Goal: Use online tool/utility

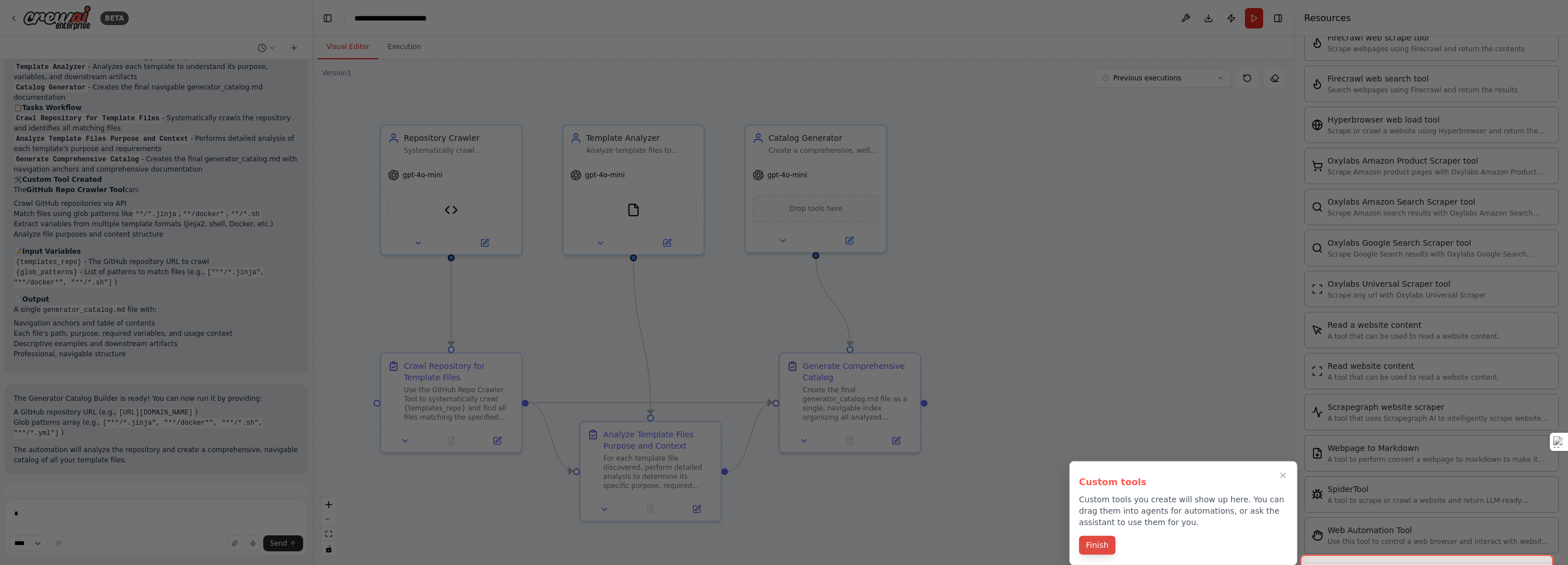
click at [1095, 544] on button "Finish" at bounding box center [1097, 545] width 37 height 19
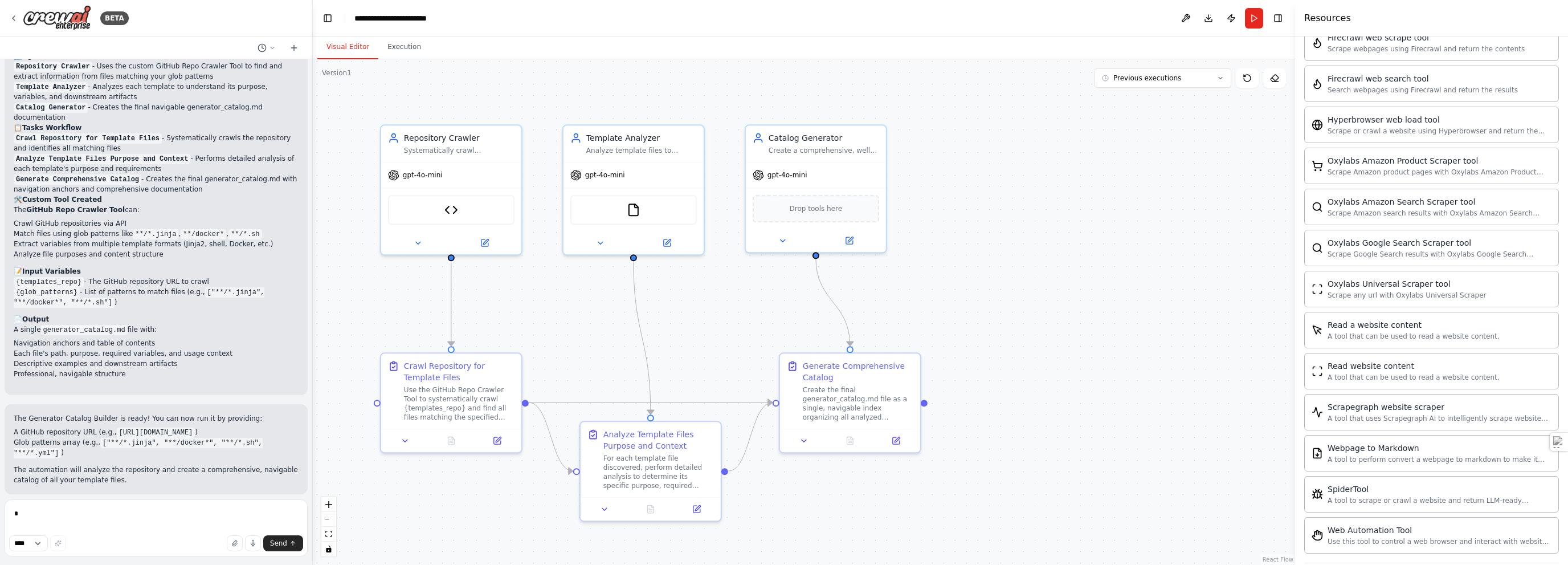
scroll to position [2795, 0]
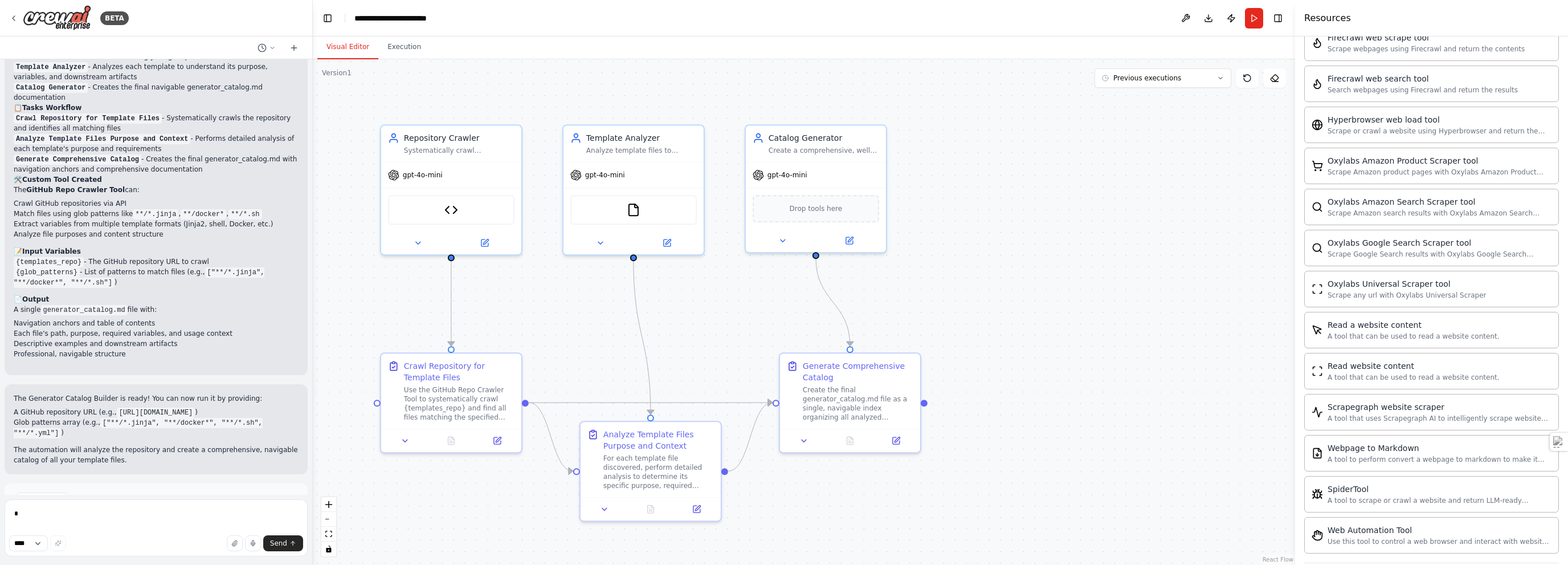
click at [173, 535] on span "Run Automation" at bounding box center [161, 539] width 55 height 9
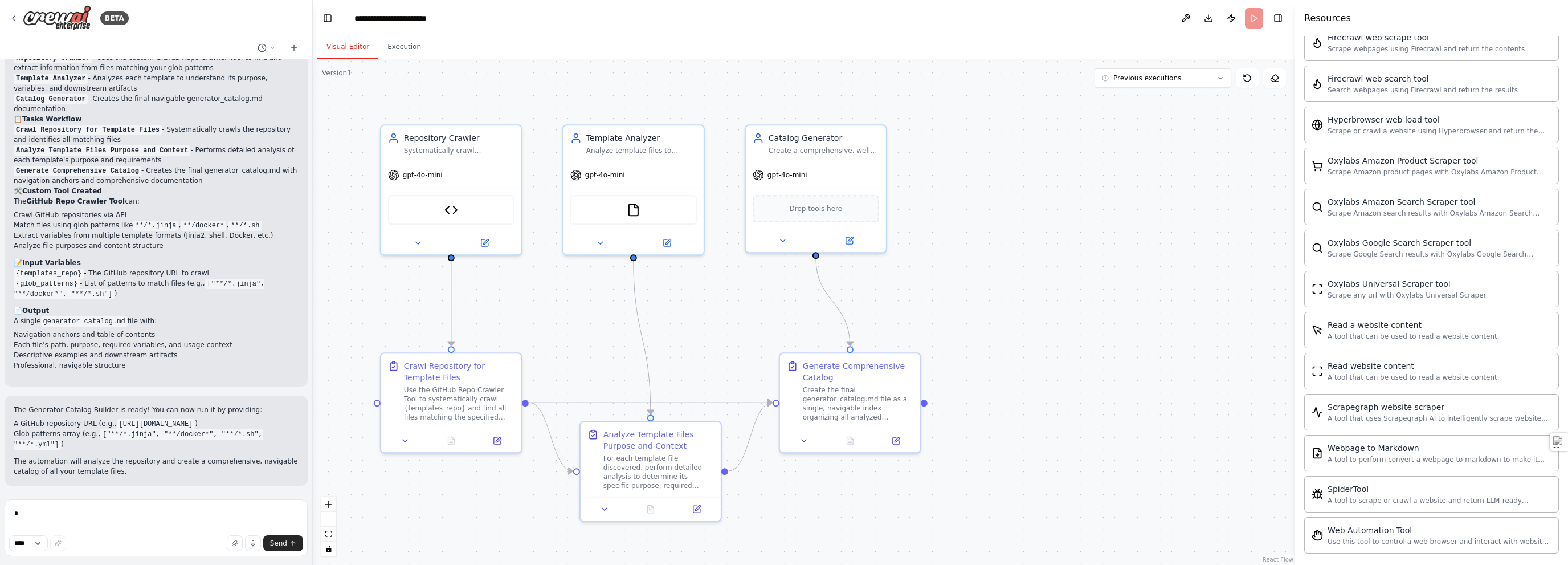
scroll to position [2712, 0]
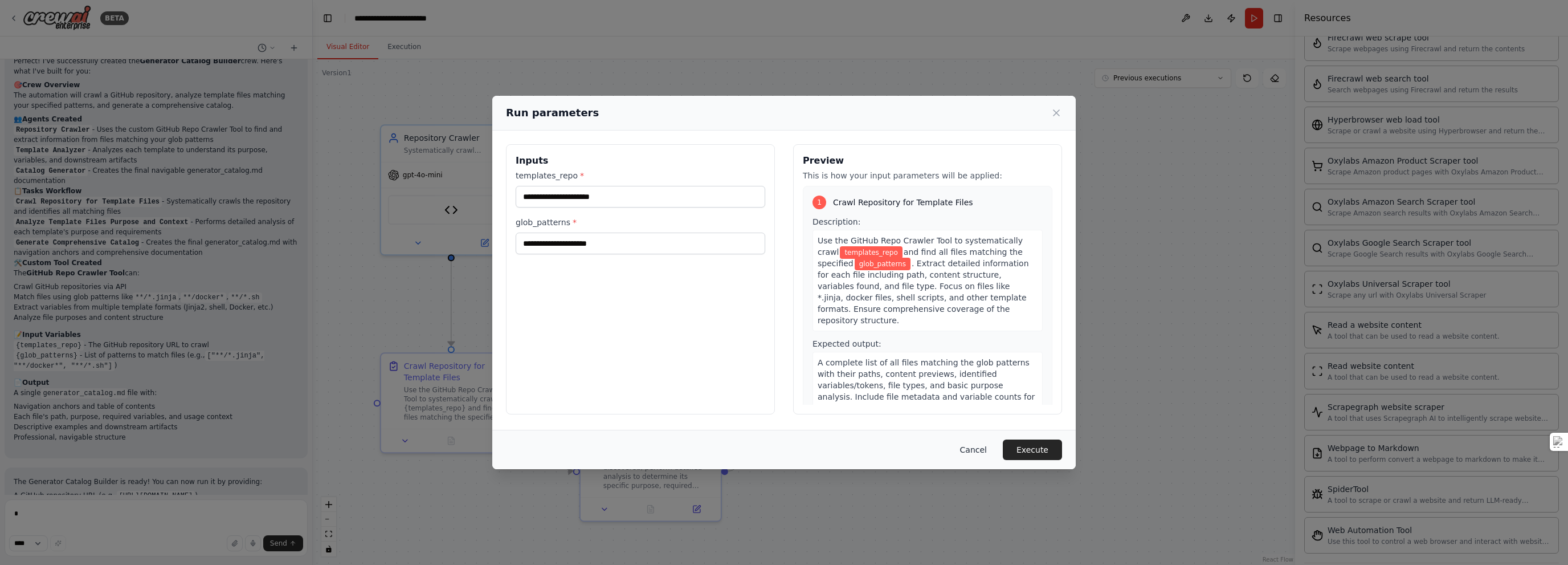
click at [980, 449] on button "Cancel" at bounding box center [973, 450] width 45 height 21
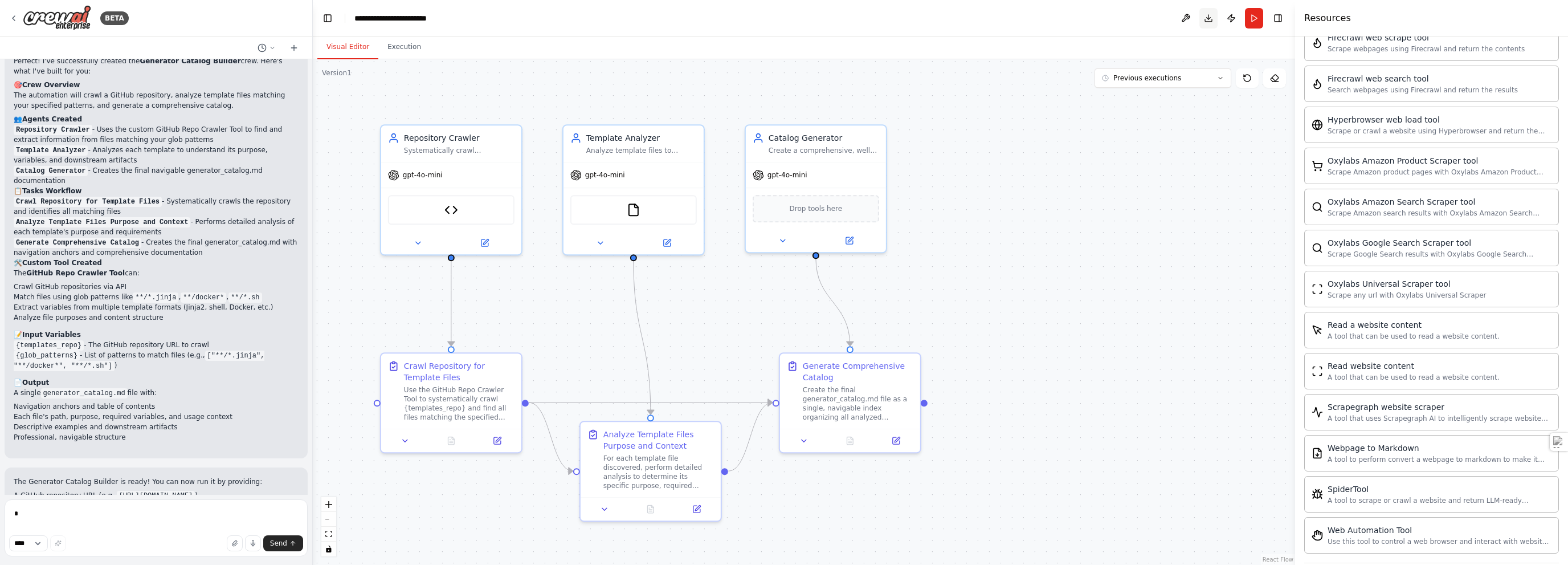
click at [1207, 18] on button "Download" at bounding box center [1208, 18] width 18 height 21
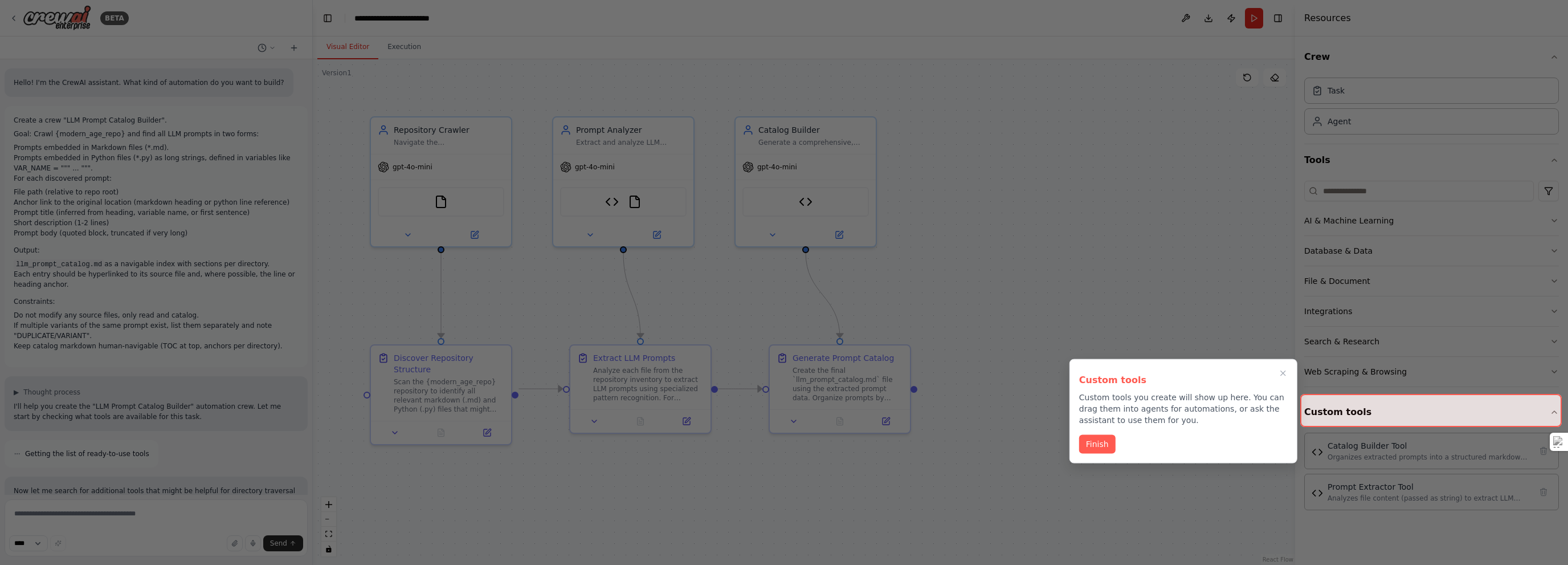
scroll to position [3121, 0]
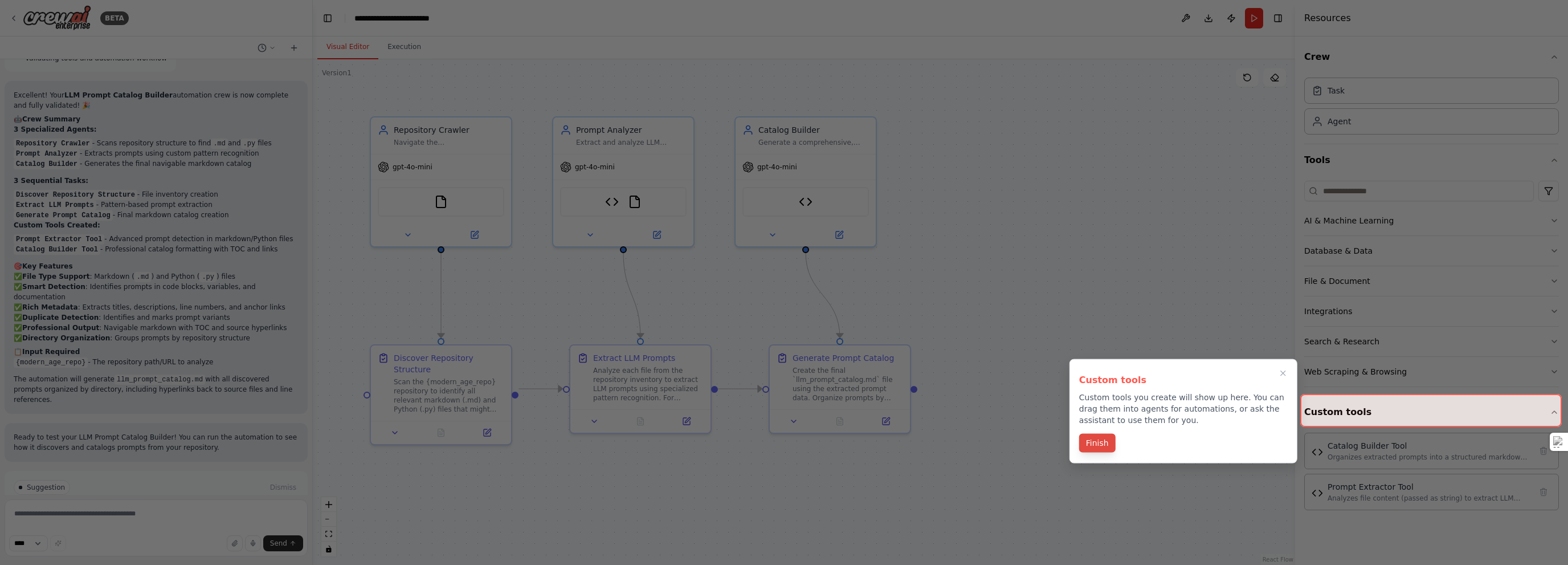
click at [1098, 444] on button "Finish" at bounding box center [1097, 443] width 37 height 19
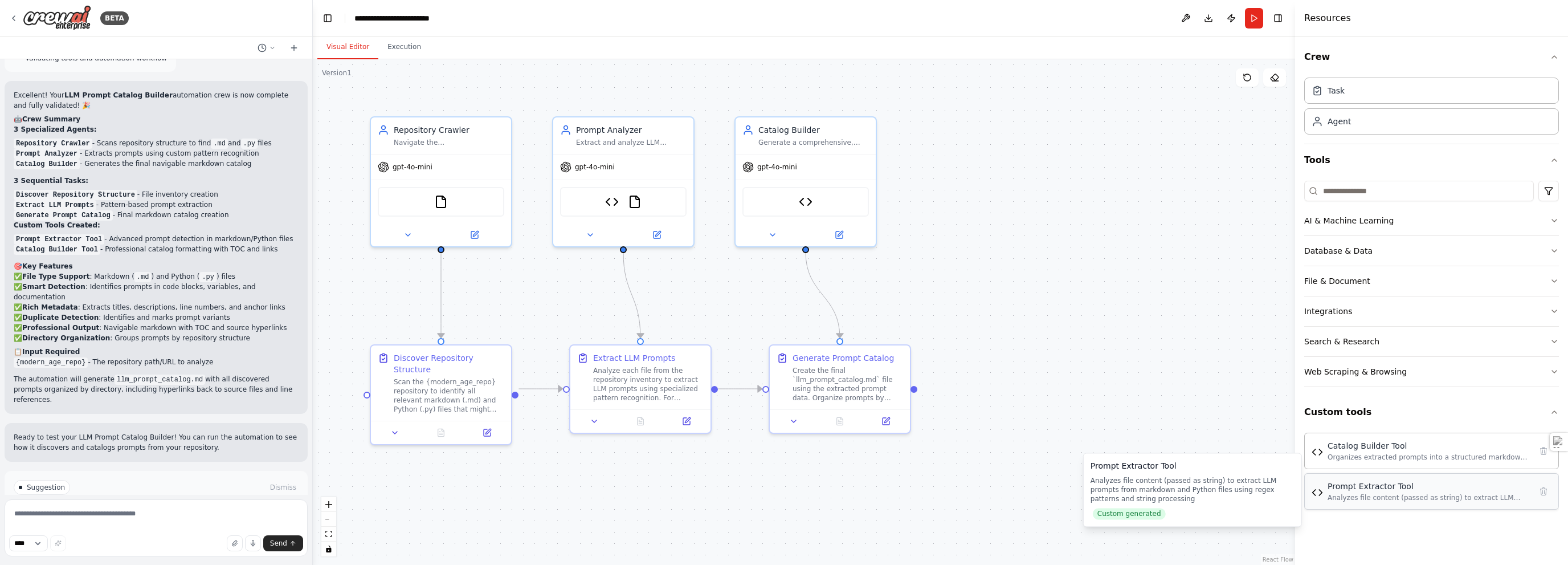
click at [1351, 489] on div "Prompt Extractor Tool" at bounding box center [1429, 486] width 203 height 12
click at [1207, 17] on button "Download" at bounding box center [1208, 18] width 18 height 21
